Goal: Navigation & Orientation: Find specific page/section

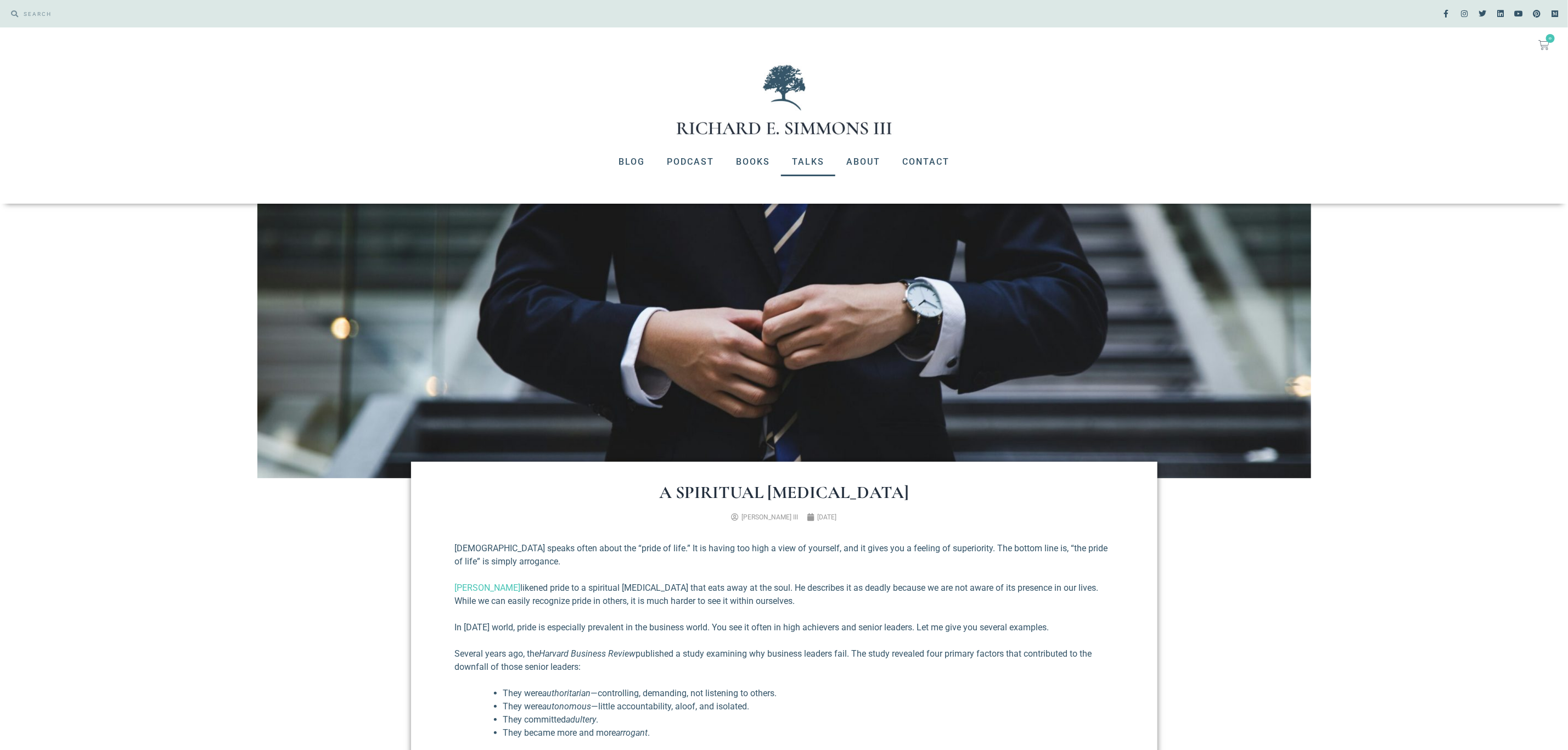
click at [810, 159] on link "Talks" at bounding box center [808, 162] width 54 height 29
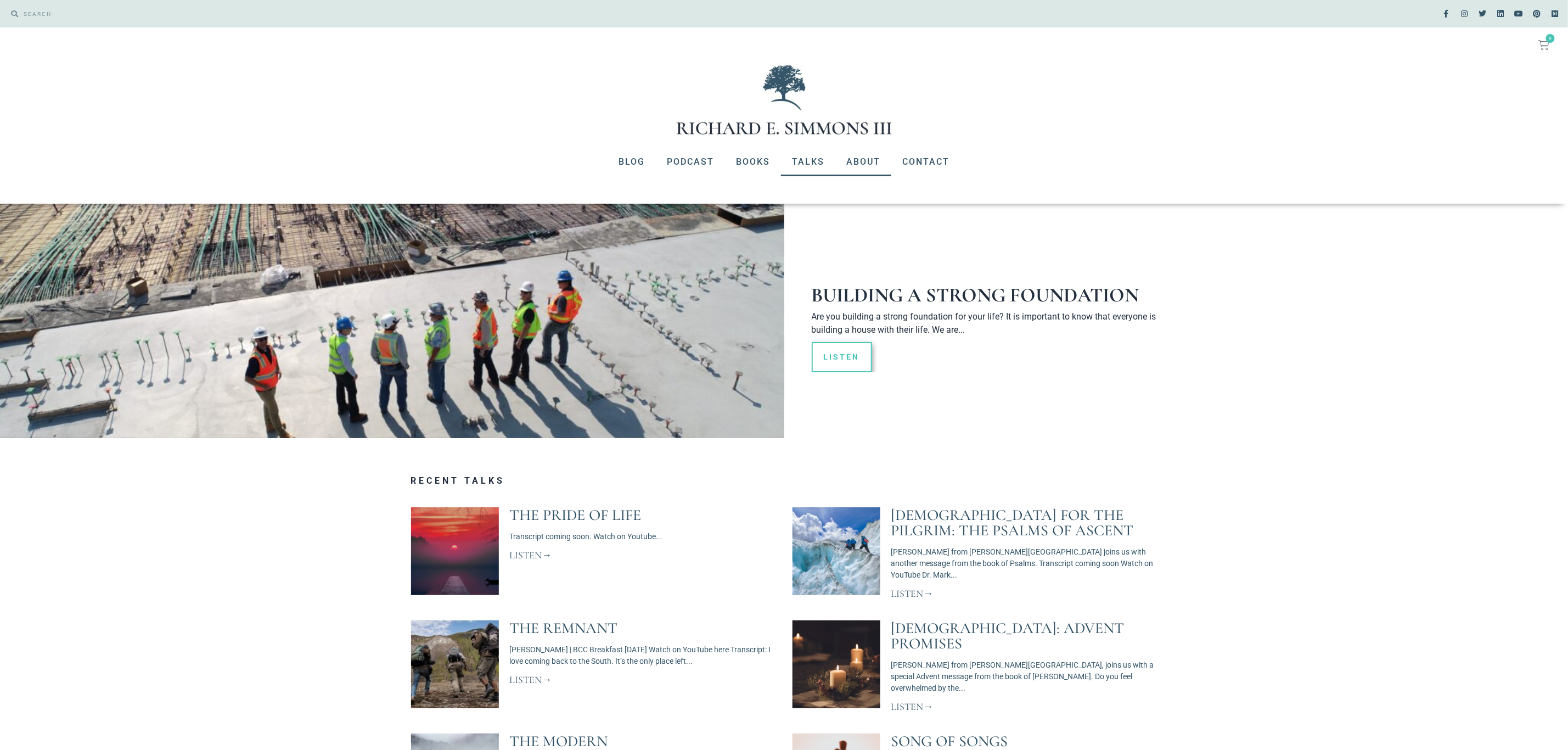
click at [858, 159] on link "About" at bounding box center [863, 162] width 56 height 29
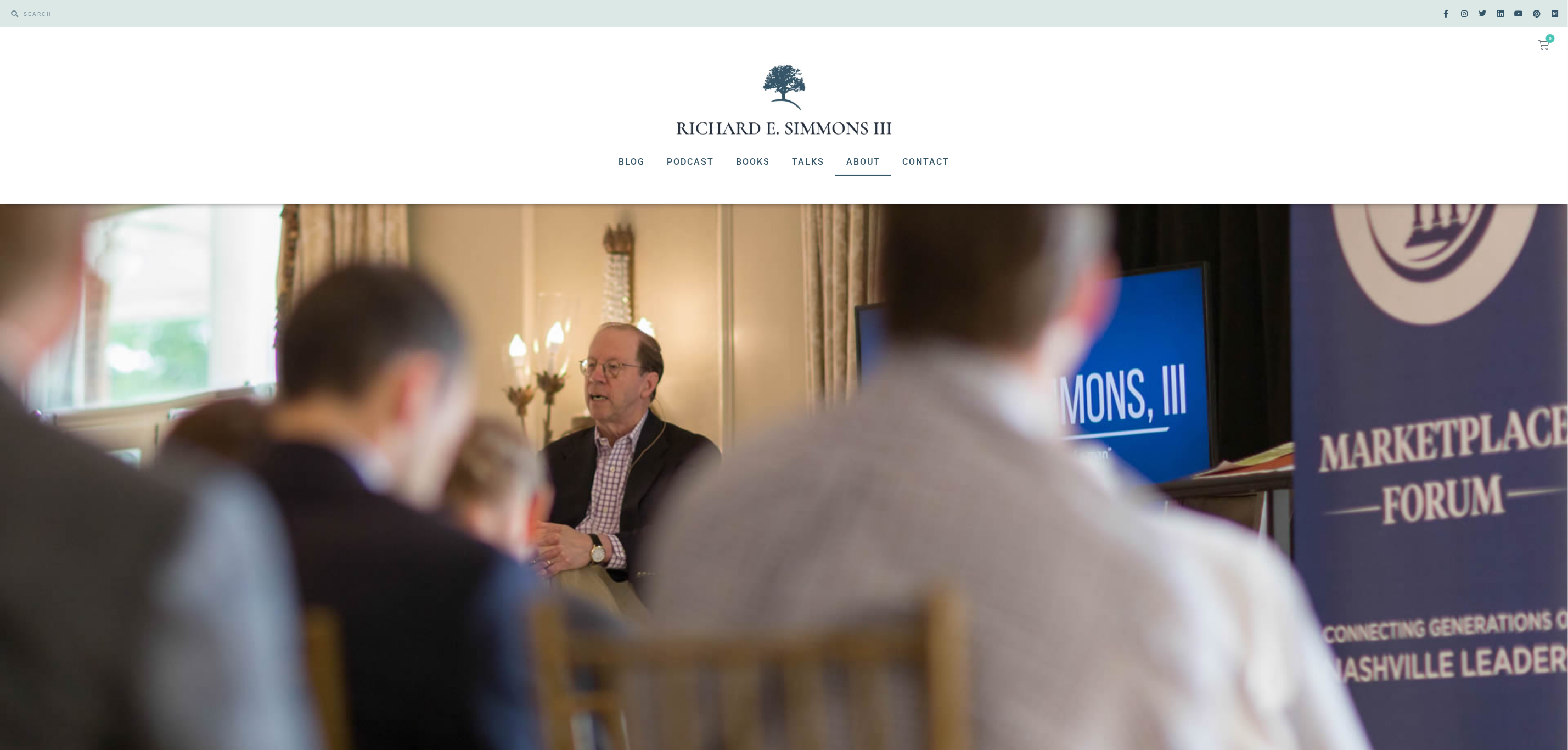
drag, startPoint x: 639, startPoint y: 329, endPoint x: 1060, endPoint y: 562, distance: 481.2
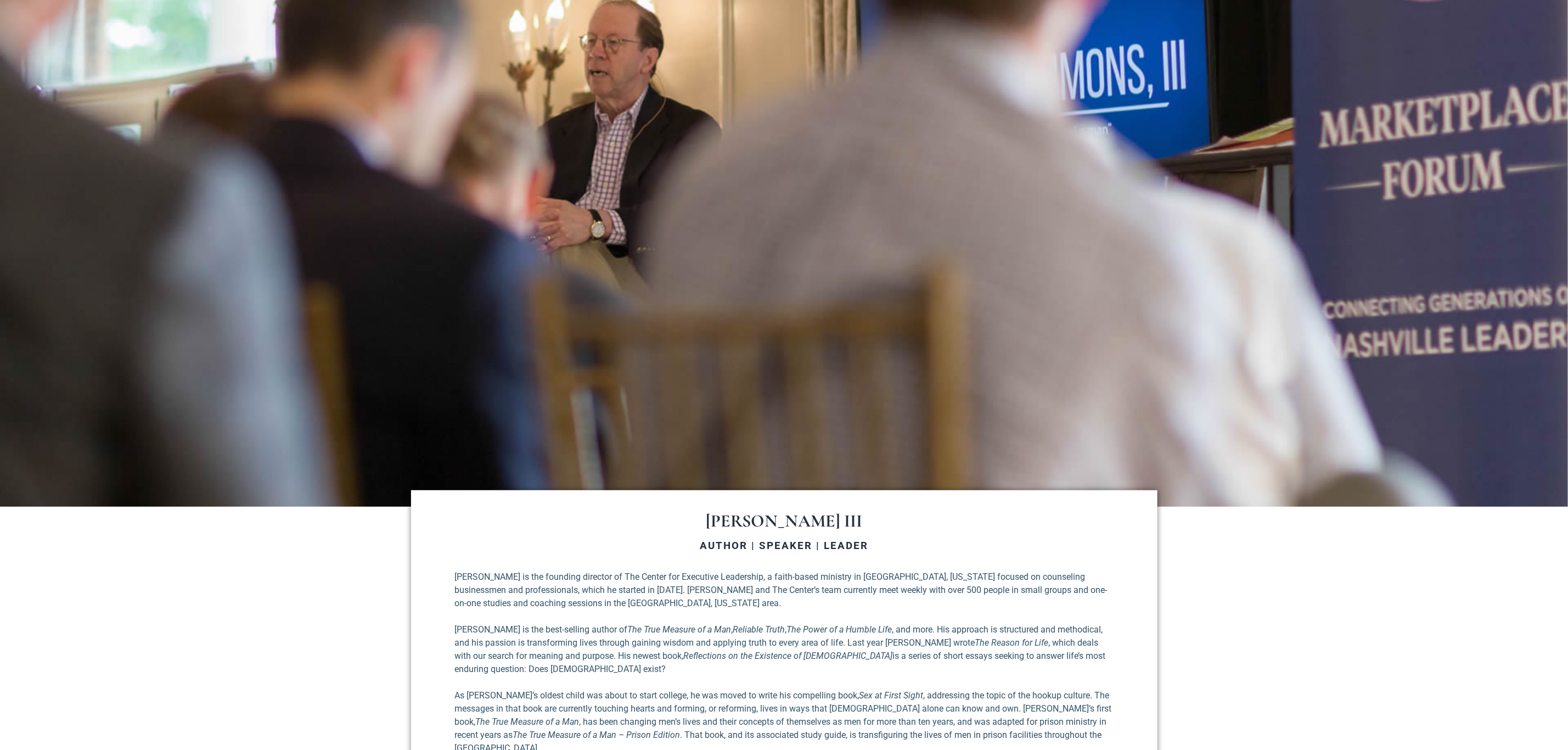
scroll to position [82, 0]
